Goal: Transaction & Acquisition: Obtain resource

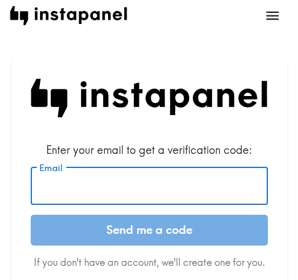
click at [117, 188] on input "Email" at bounding box center [149, 186] width 237 height 38
paste input "[EMAIL_ADDRESS][DOMAIN_NAME]"
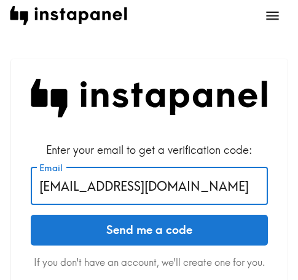
type input "[EMAIL_ADDRESS][DOMAIN_NAME]"
click at [207, 235] on button "Send me a code" at bounding box center [149, 230] width 237 height 31
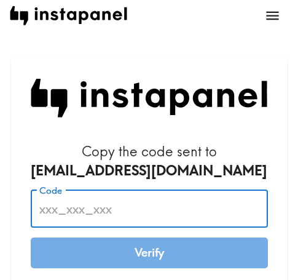
click at [156, 219] on input "Code" at bounding box center [149, 208] width 237 height 38
paste input "m47_eD5_a3L"
type input "m47_eD5_a3L"
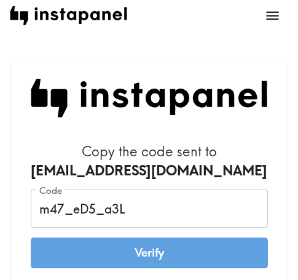
click at [189, 245] on button "Verify" at bounding box center [149, 252] width 237 height 31
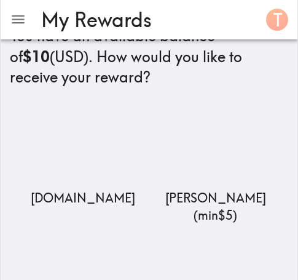
scroll to position [184, 0]
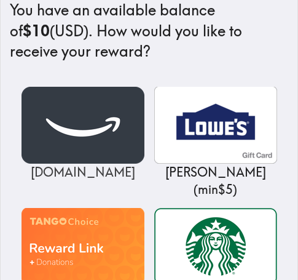
drag, startPoint x: 90, startPoint y: 138, endPoint x: 121, endPoint y: 139, distance: 31.4
click at [90, 138] on img at bounding box center [83, 125] width 123 height 77
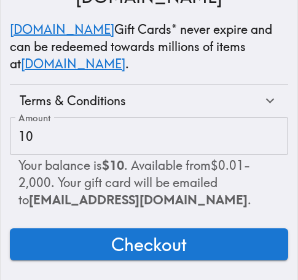
scroll to position [210, 0]
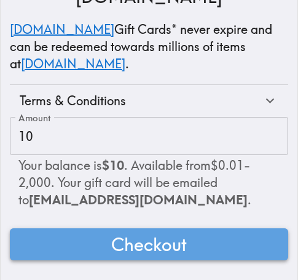
click at [173, 232] on span "Checkout" at bounding box center [149, 244] width 76 height 25
